Goal: Information Seeking & Learning: Learn about a topic

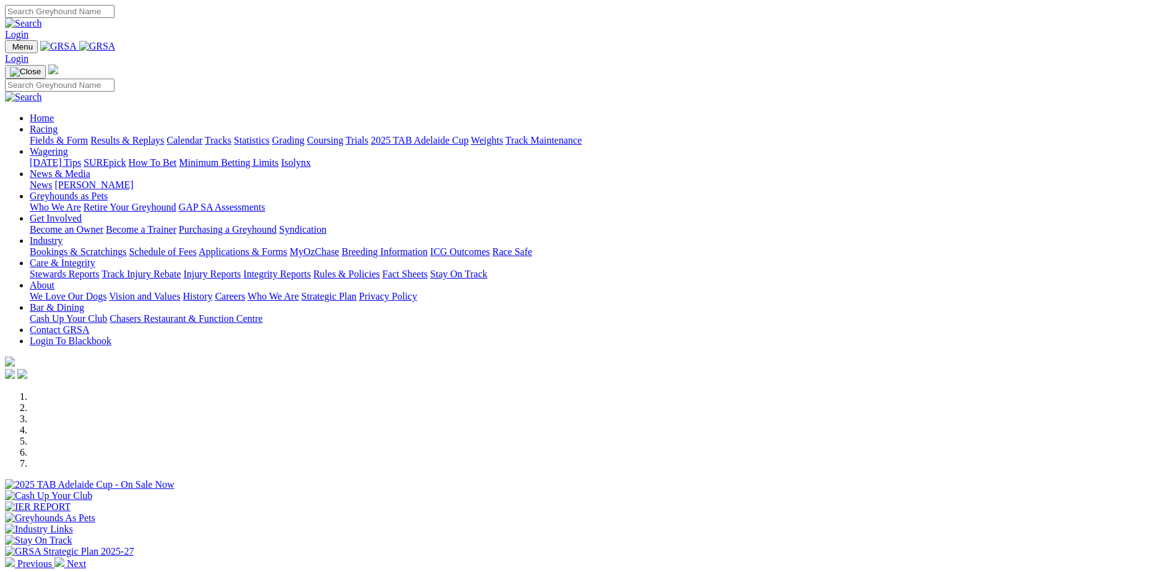
click at [58, 124] on link "Racing" at bounding box center [44, 129] width 28 height 11
click at [88, 135] on link "Fields & Form" at bounding box center [59, 140] width 58 height 11
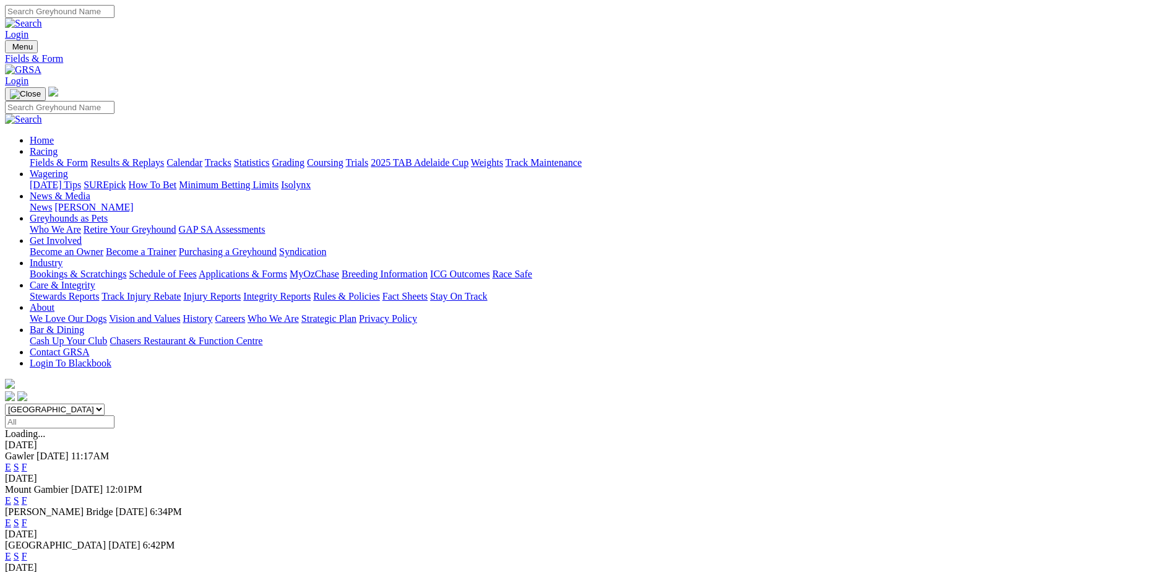
click at [27, 551] on link "F" at bounding box center [25, 556] width 6 height 11
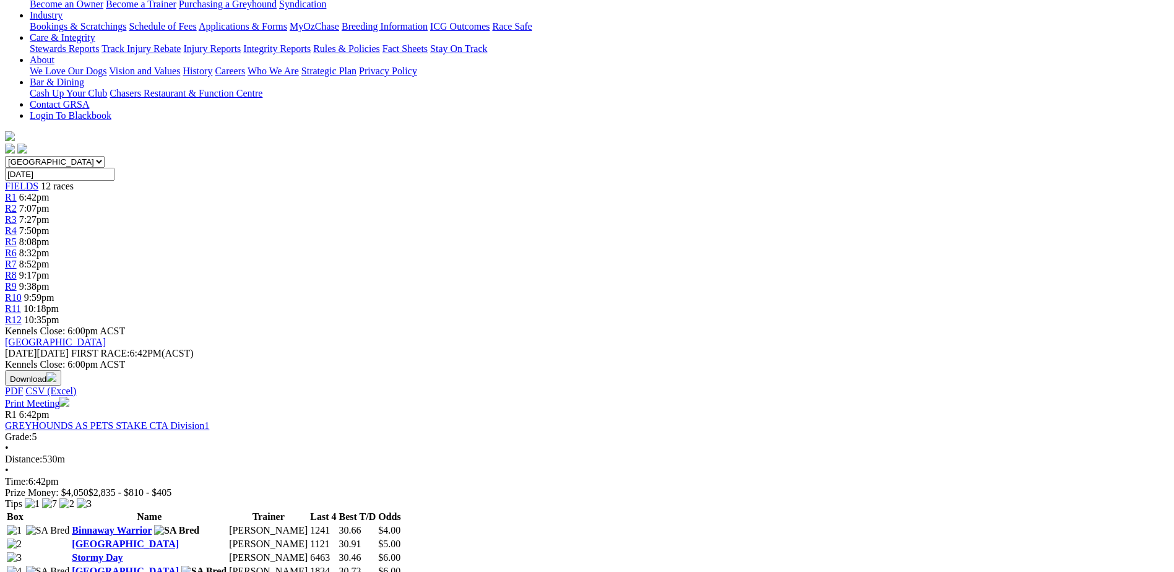
scroll to position [433, 0]
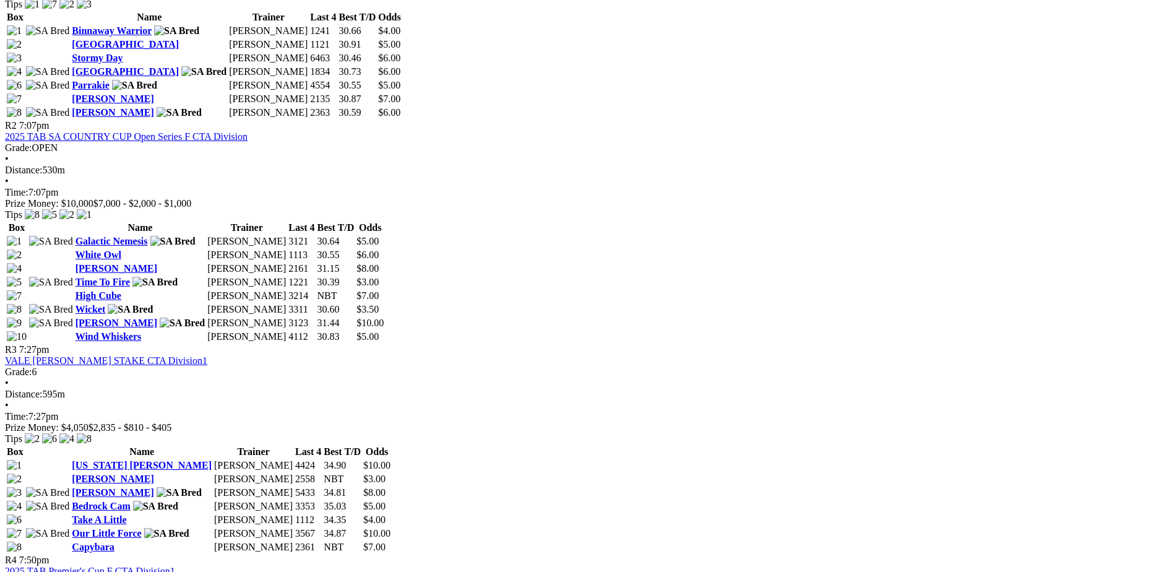
scroll to position [804, 0]
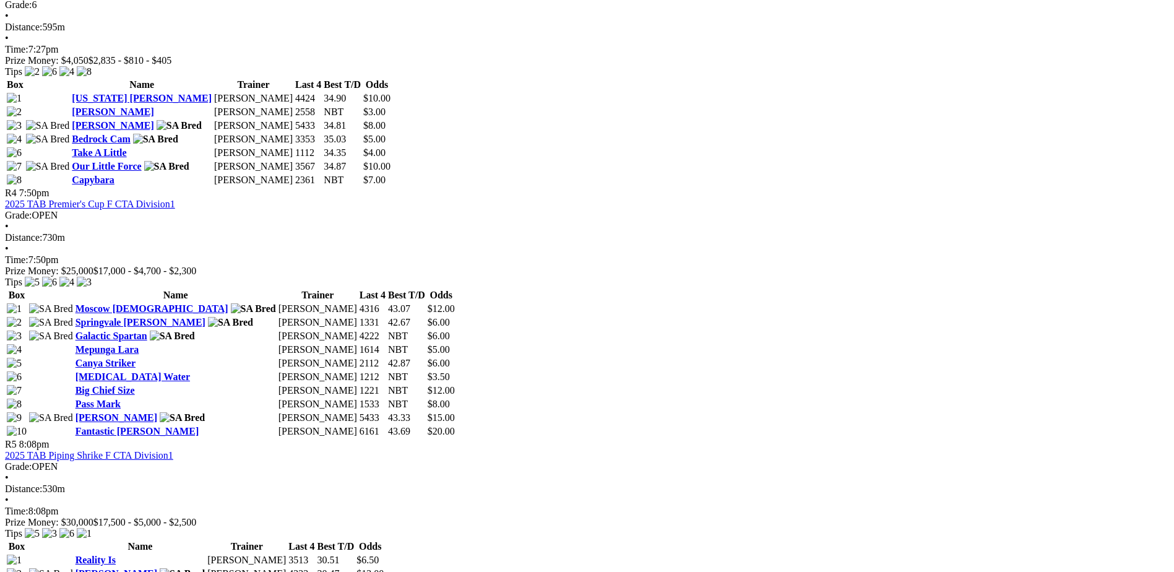
scroll to position [1176, 0]
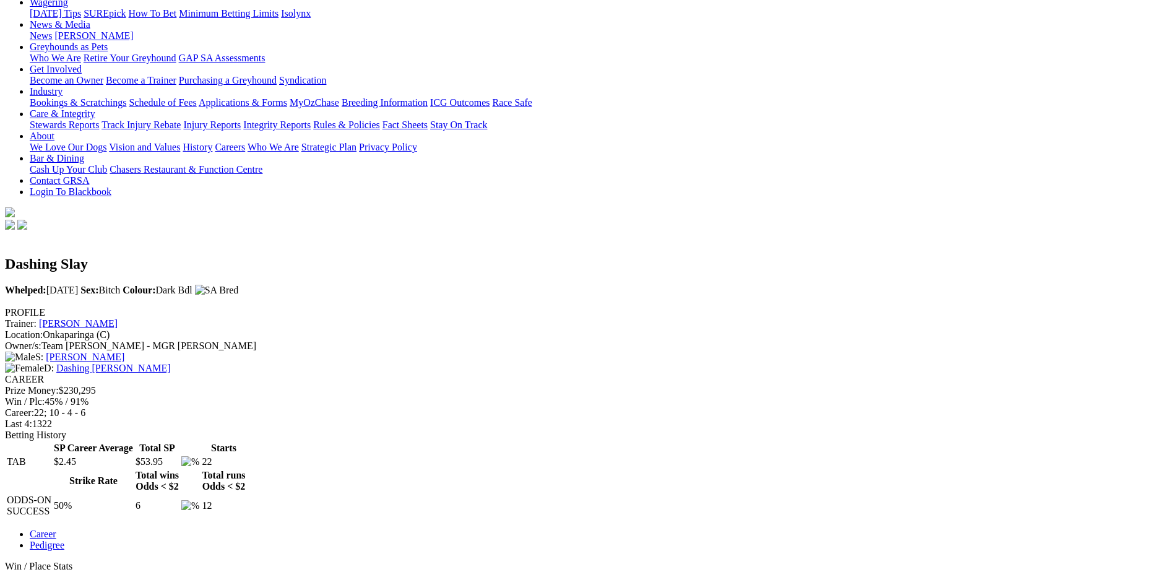
scroll to position [248, 0]
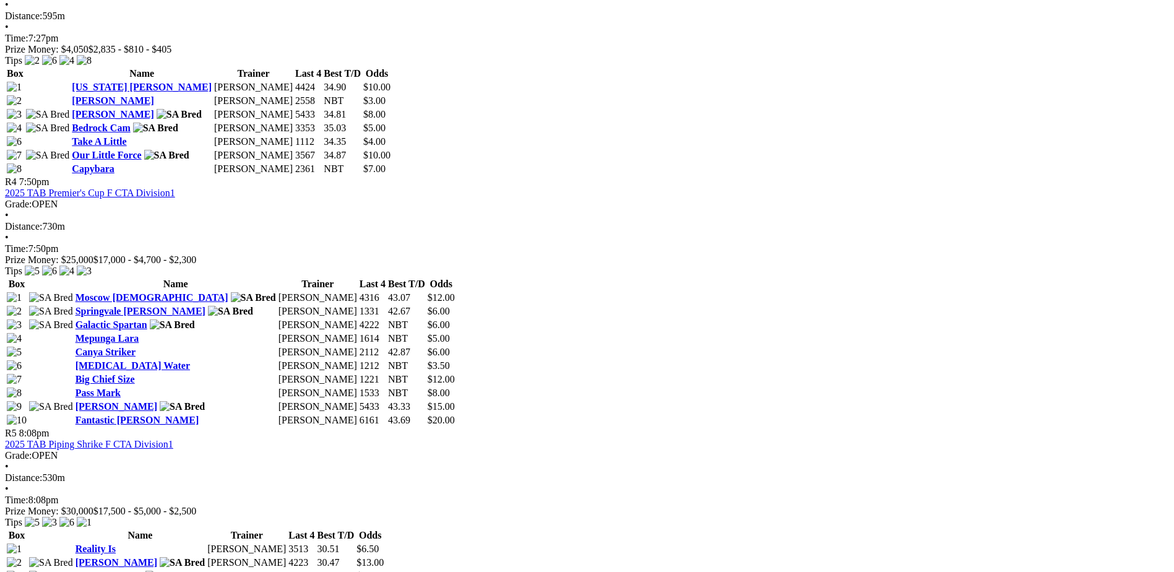
scroll to position [1238, 0]
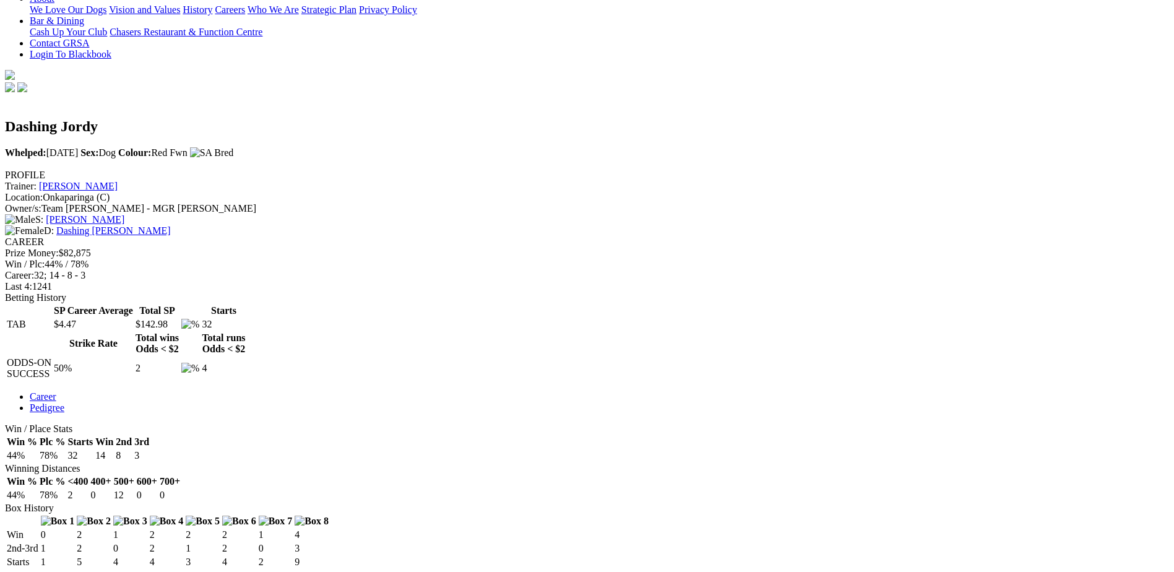
scroll to position [309, 0]
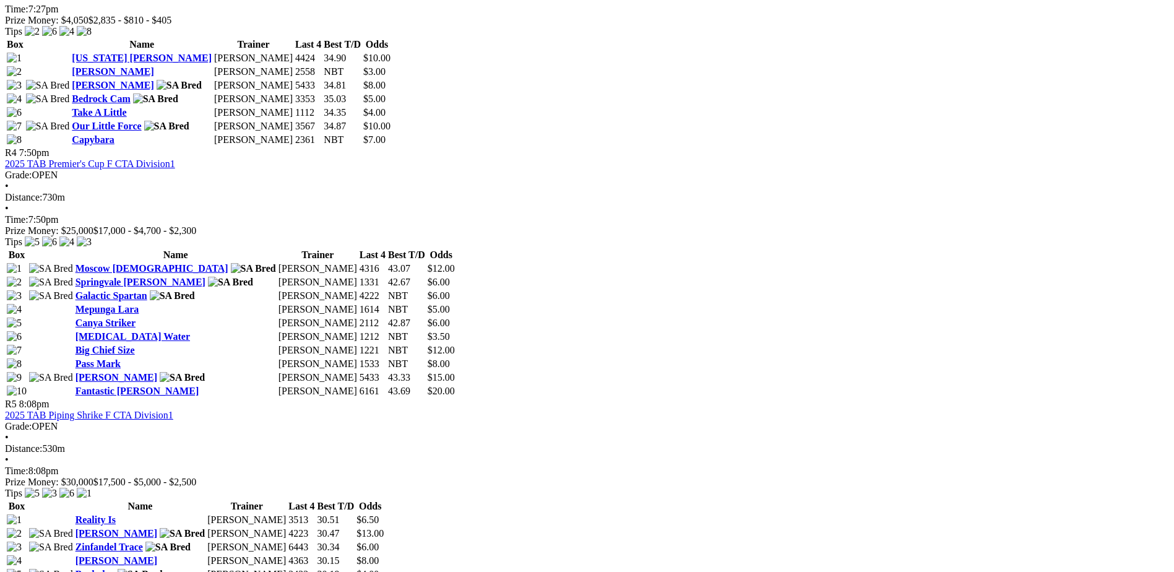
scroll to position [1176, 0]
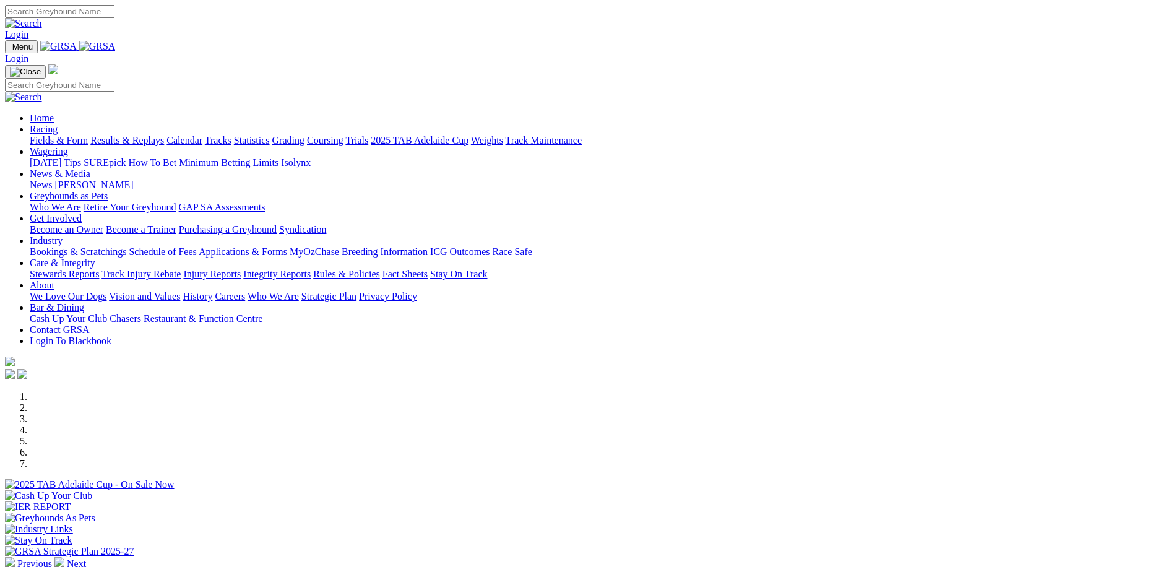
click at [58, 124] on link "Racing" at bounding box center [44, 129] width 28 height 11
click at [88, 135] on link "Fields & Form" at bounding box center [59, 140] width 58 height 11
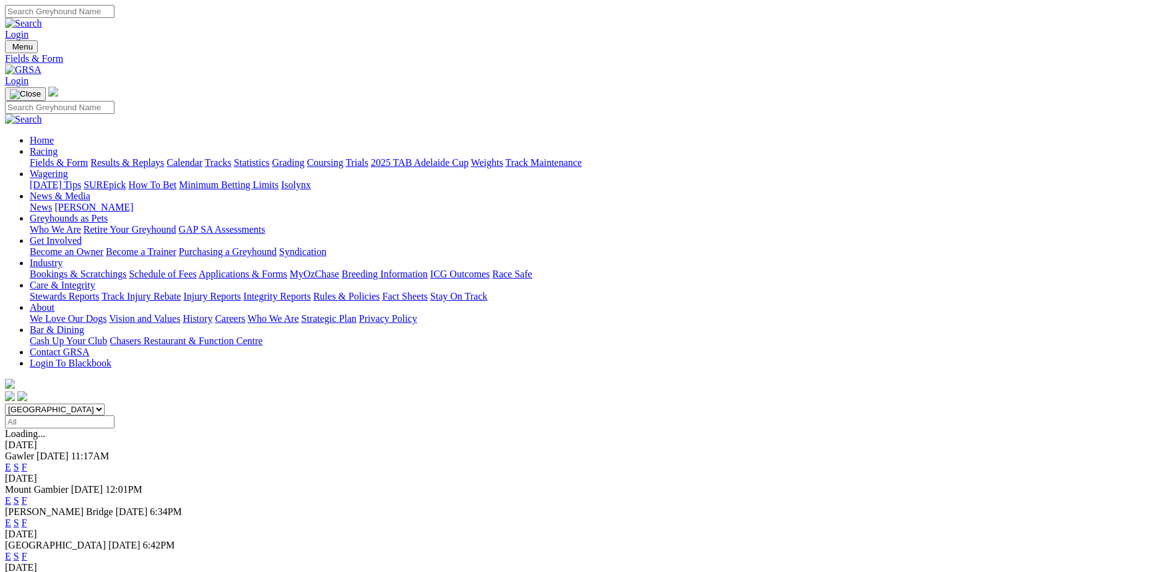
click at [27, 551] on link "F" at bounding box center [25, 556] width 6 height 11
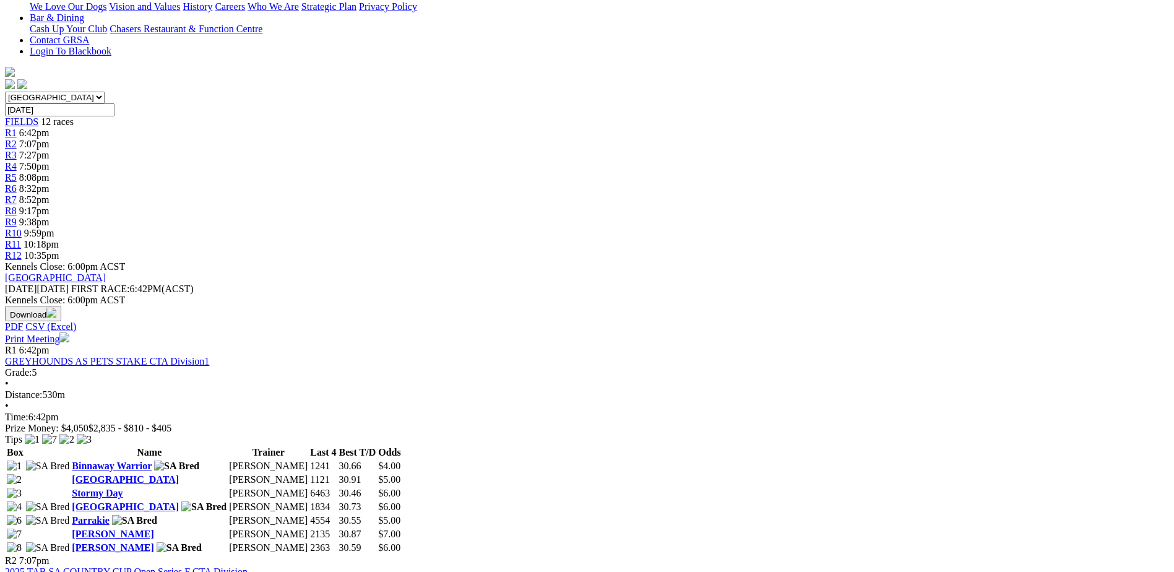
scroll to position [371, 0]
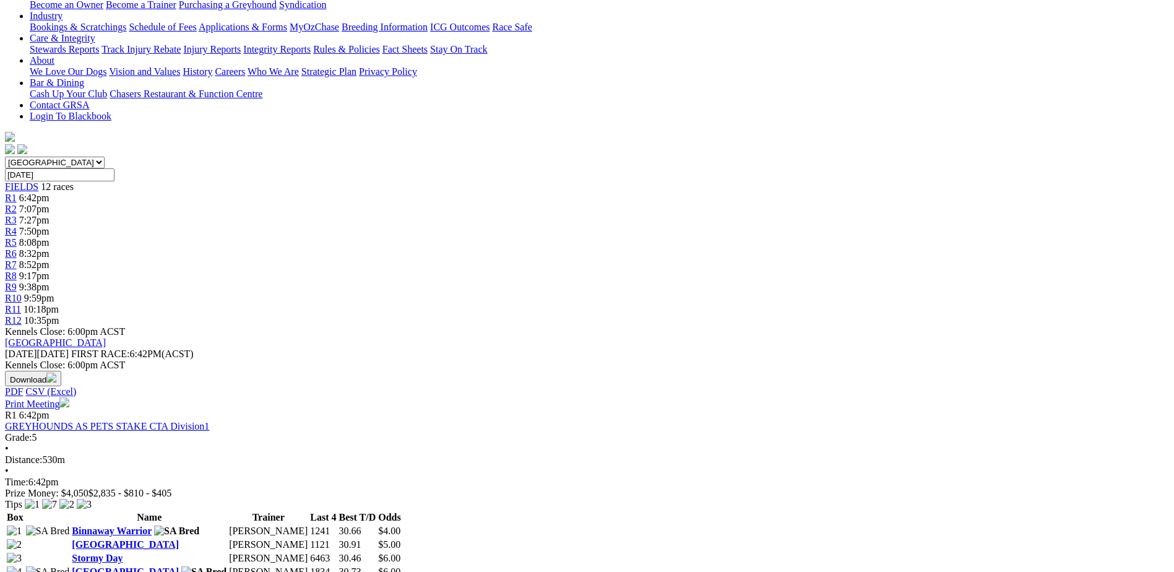
scroll to position [433, 0]
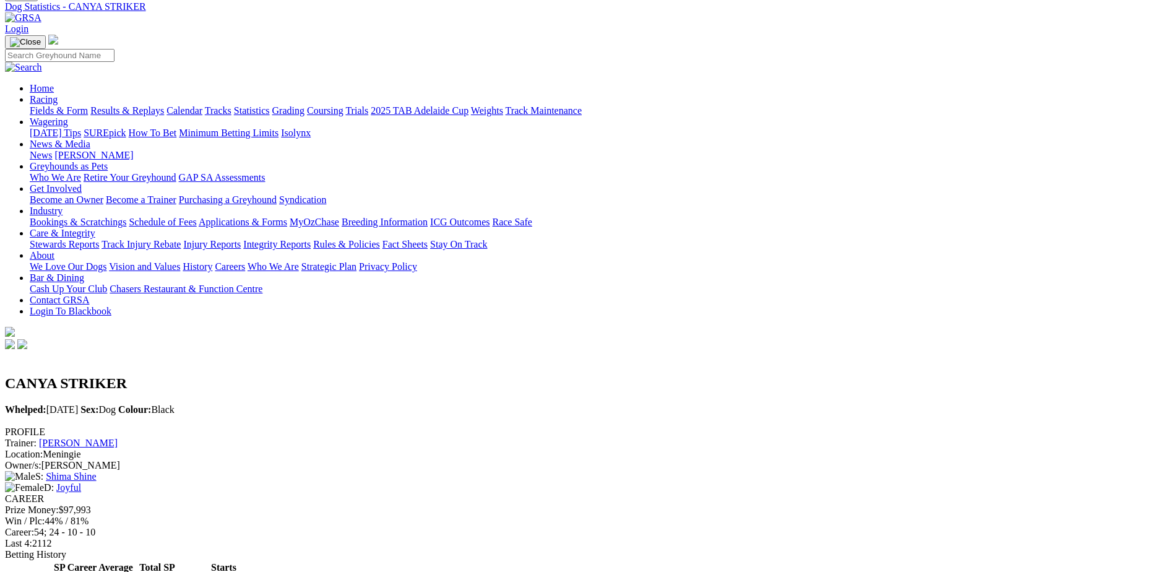
scroll to position [124, 0]
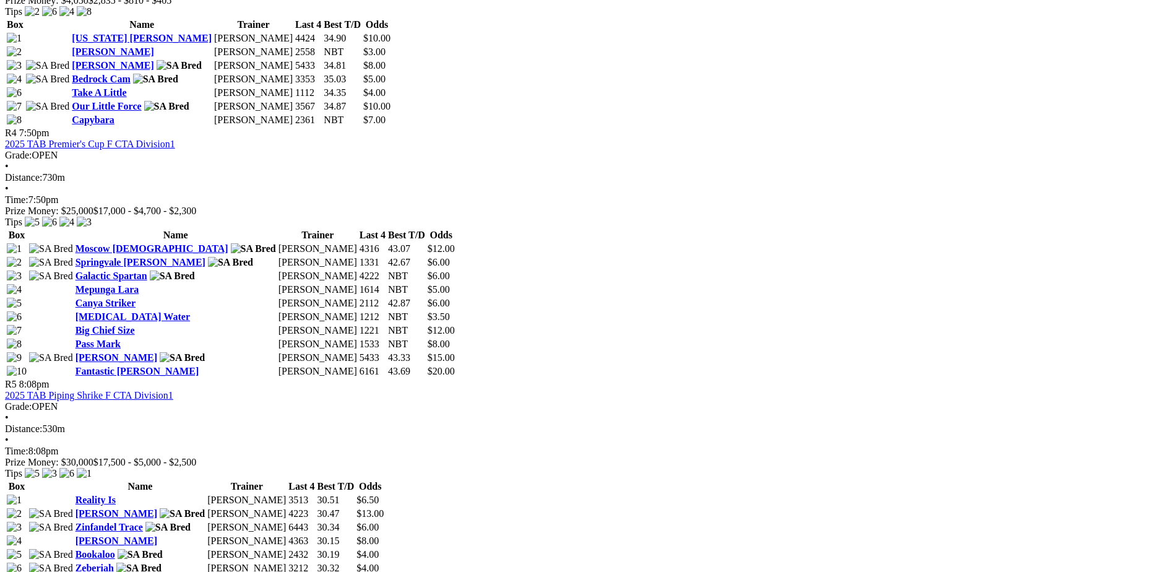
scroll to position [1176, 0]
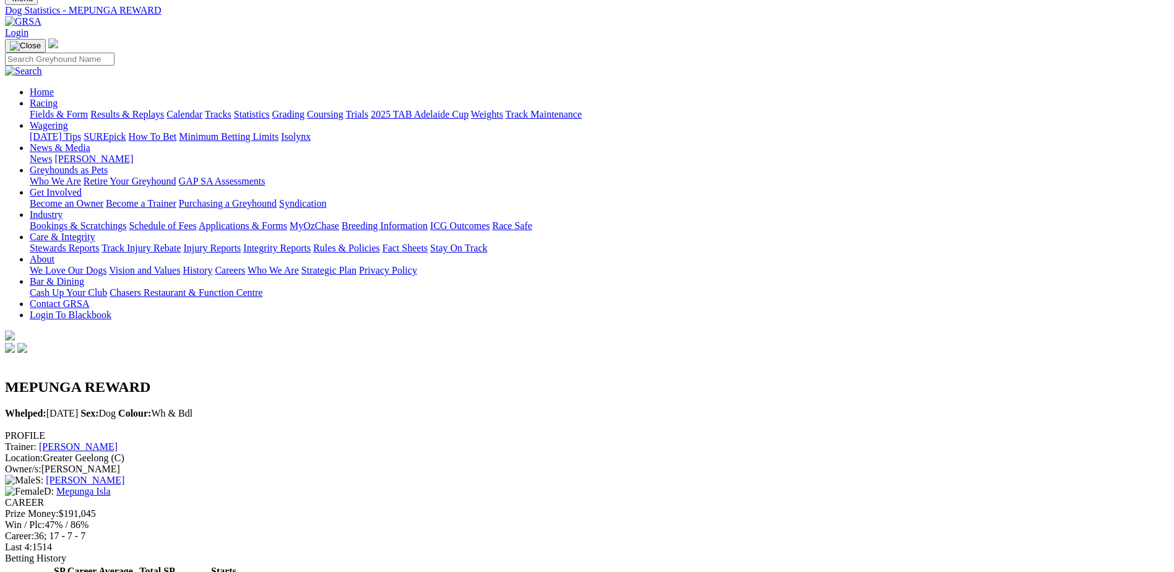
scroll to position [124, 0]
